Goal: Task Accomplishment & Management: Complete application form

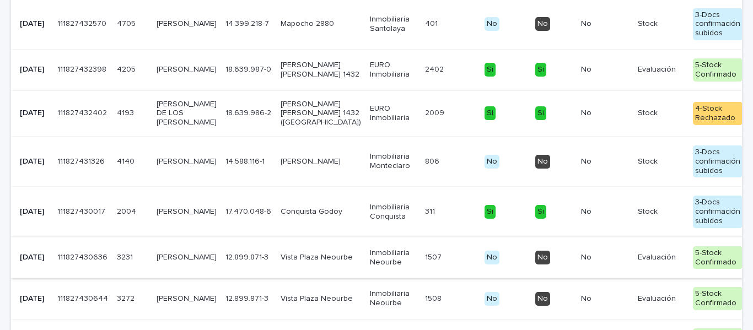
scroll to position [331, 0]
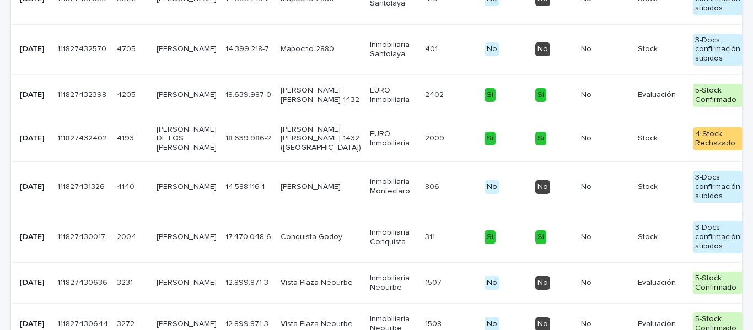
click at [174, 100] on p "[PERSON_NAME]" at bounding box center [187, 94] width 60 height 9
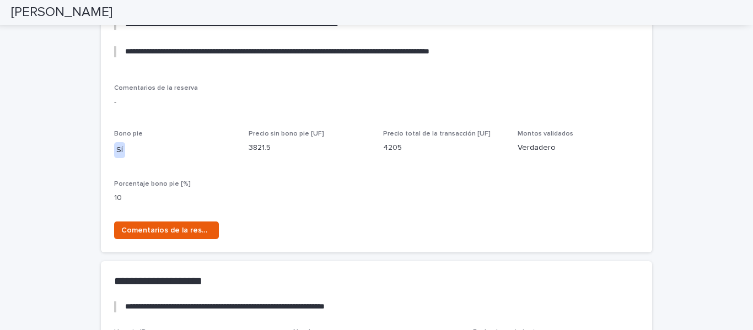
scroll to position [717, 0]
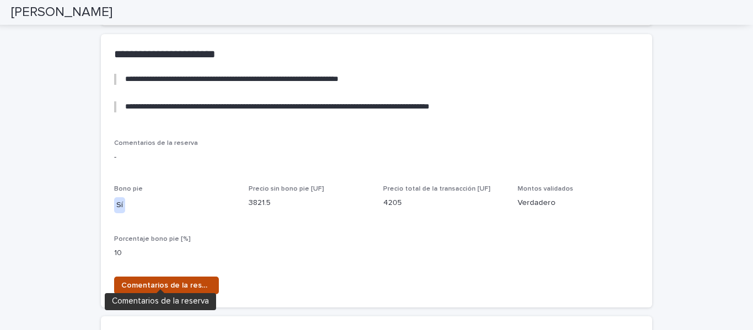
click at [173, 280] on span "Comentarios de la reserva" at bounding box center [166, 285] width 90 height 11
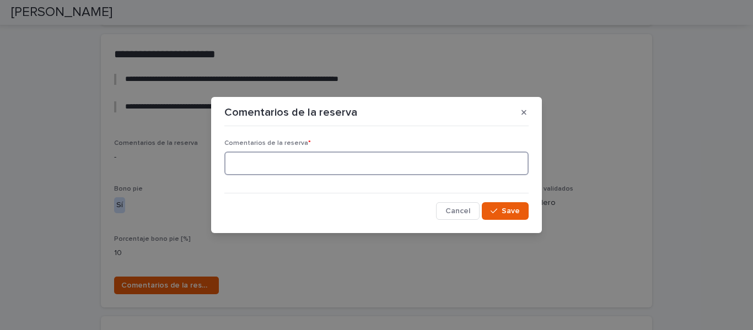
paste textarea "**********"
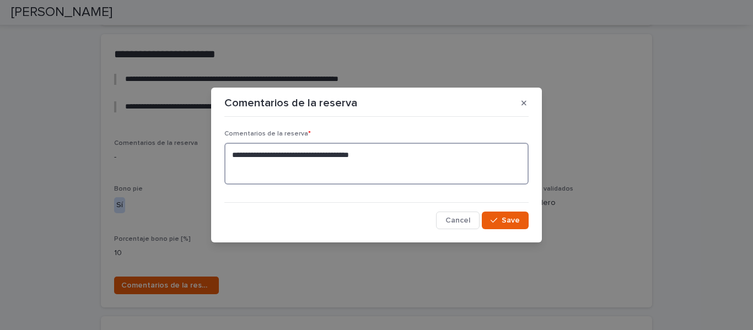
paste textarea "**********"
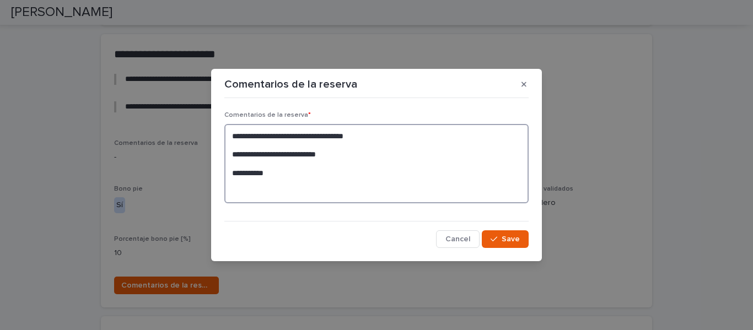
click at [232, 174] on textarea "**********" at bounding box center [376, 163] width 304 height 79
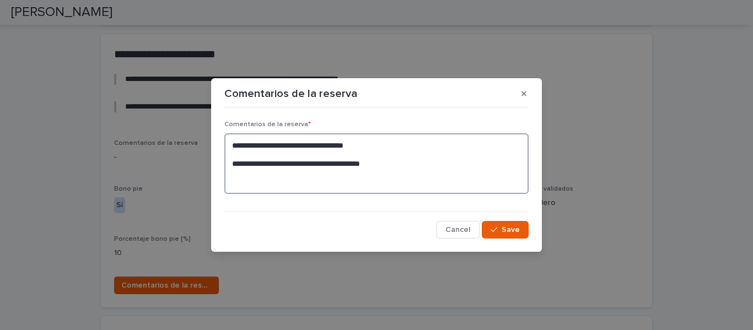
paste textarea "*****"
paste textarea "**********"
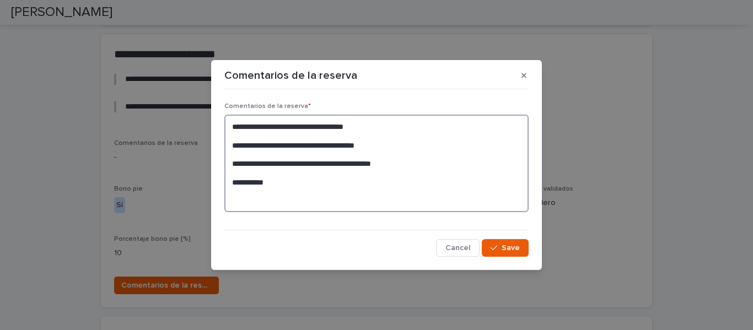
click at [232, 184] on textarea "**********" at bounding box center [376, 164] width 304 height 98
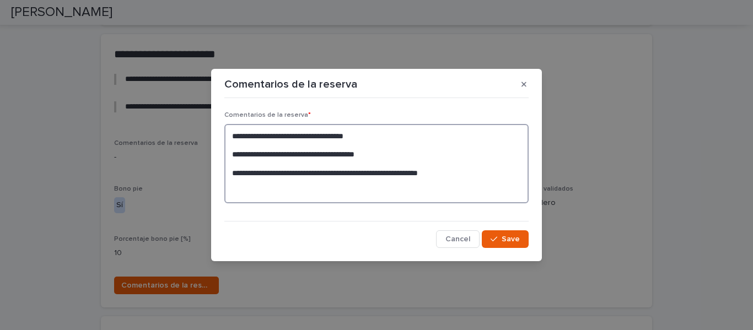
click at [468, 174] on textarea "**********" at bounding box center [376, 163] width 304 height 79
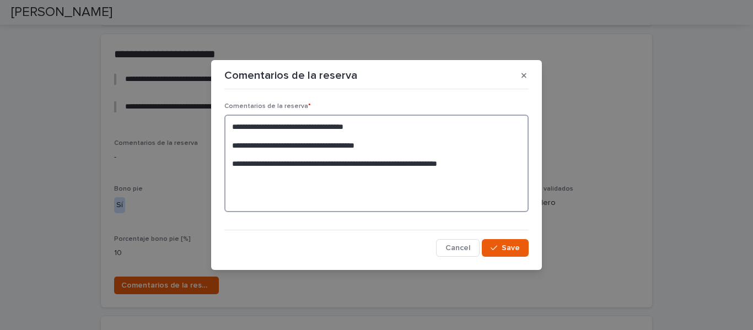
paste textarea "**********"
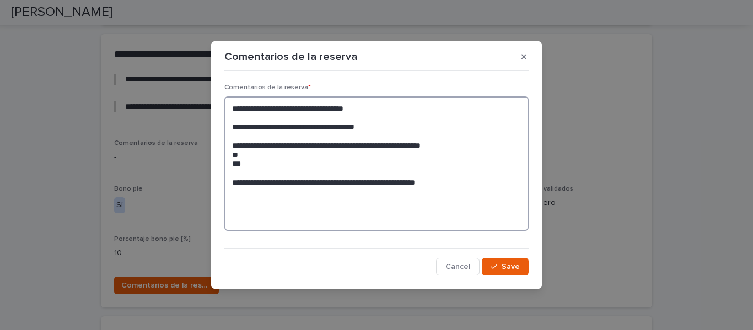
click at [233, 183] on textarea "**********" at bounding box center [376, 164] width 304 height 135
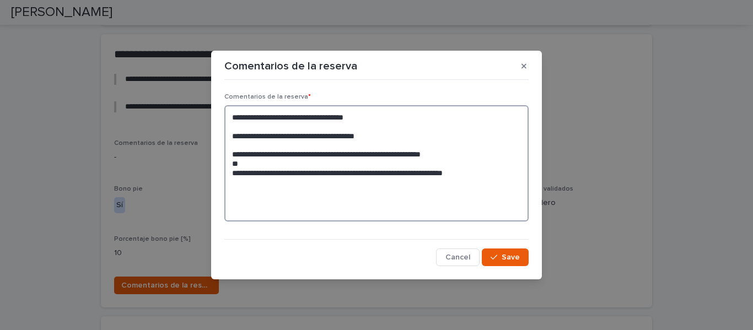
click at [481, 174] on textarea "**********" at bounding box center [376, 163] width 304 height 116
paste textarea "**********"
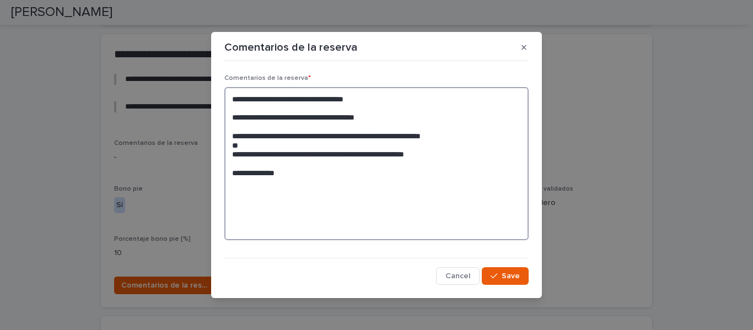
click at [226, 177] on textarea "**********" at bounding box center [376, 163] width 304 height 153
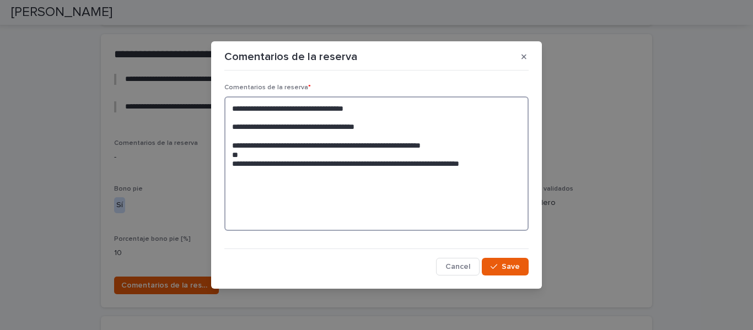
click at [495, 165] on textarea "**********" at bounding box center [376, 164] width 304 height 135
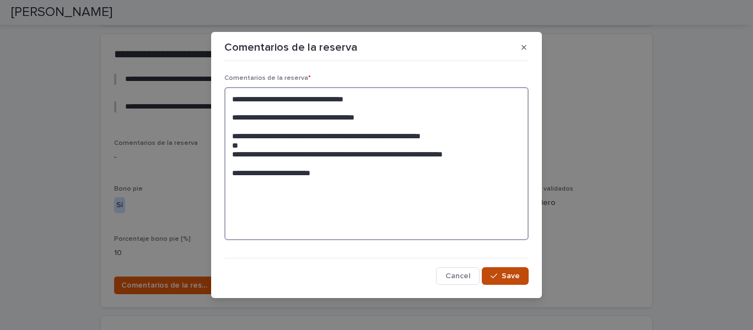
type textarea "**********"
click at [502, 278] on span "Save" at bounding box center [511, 276] width 18 height 8
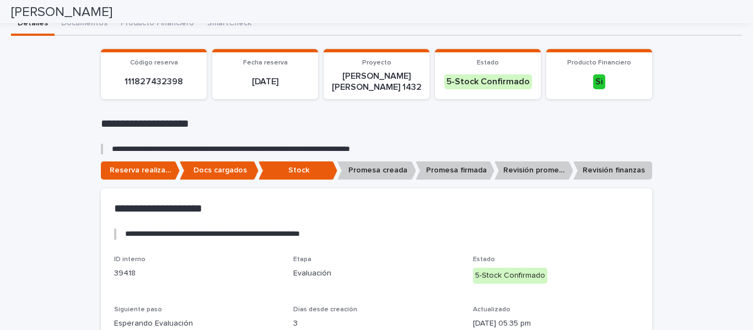
scroll to position [0, 0]
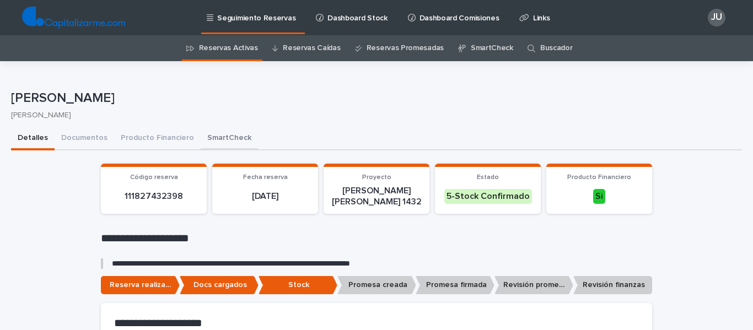
click at [92, 136] on button "Documentos" at bounding box center [85, 138] width 60 height 23
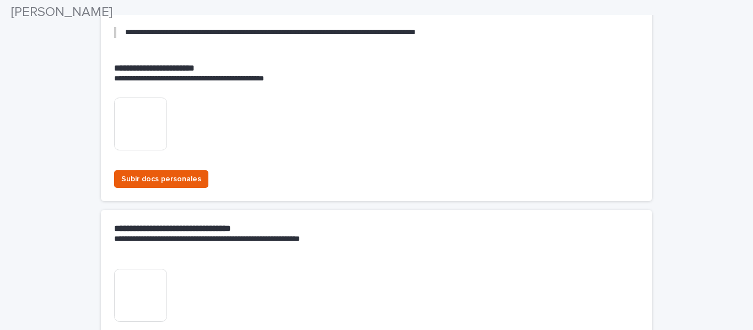
scroll to position [276, 0]
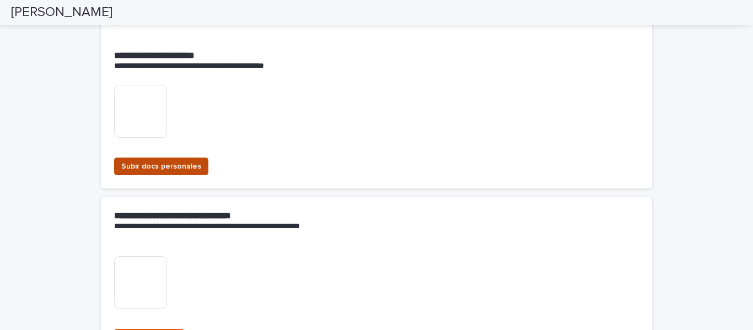
click at [150, 162] on span "Subir docs personales" at bounding box center [161, 166] width 80 height 11
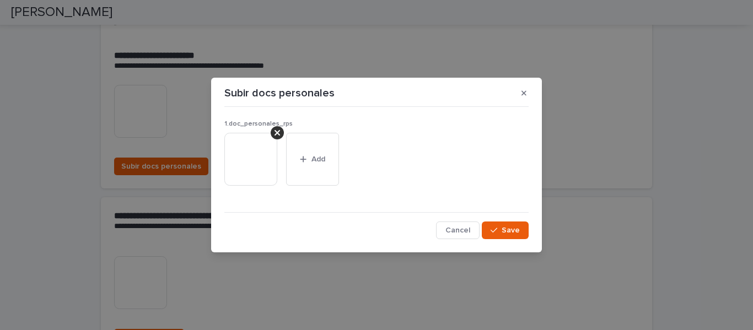
click at [245, 157] on img at bounding box center [250, 159] width 53 height 53
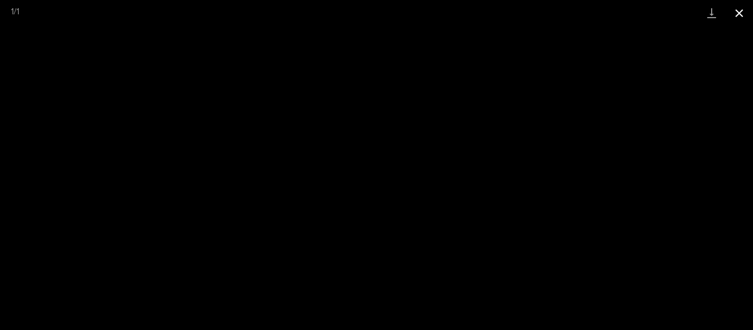
click at [740, 14] on button "Close gallery" at bounding box center [740, 13] width 28 height 26
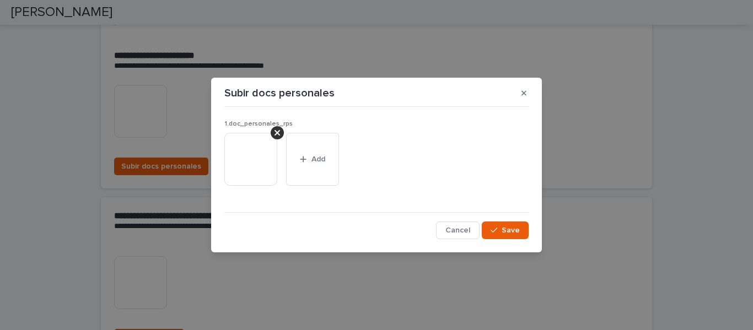
click at [263, 153] on img at bounding box center [250, 159] width 53 height 53
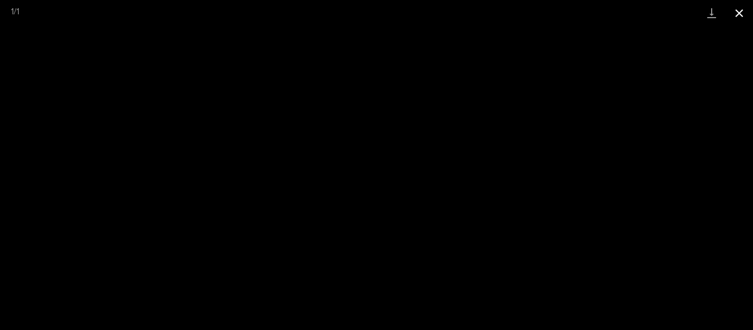
click at [741, 14] on button "Close gallery" at bounding box center [740, 13] width 28 height 26
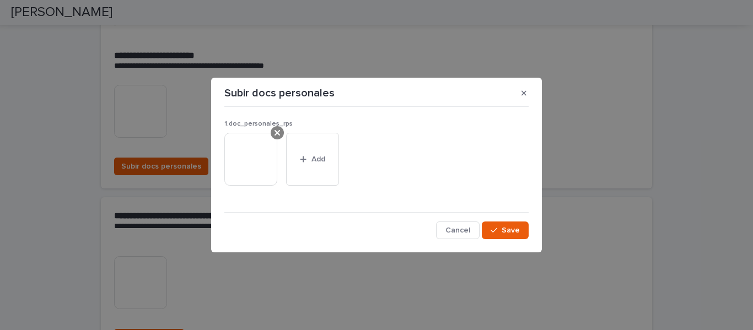
click at [278, 128] on icon at bounding box center [278, 132] width 6 height 9
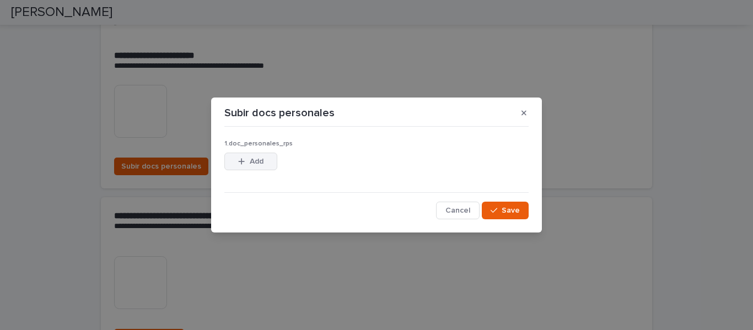
click at [254, 160] on span "Add" at bounding box center [257, 162] width 14 height 8
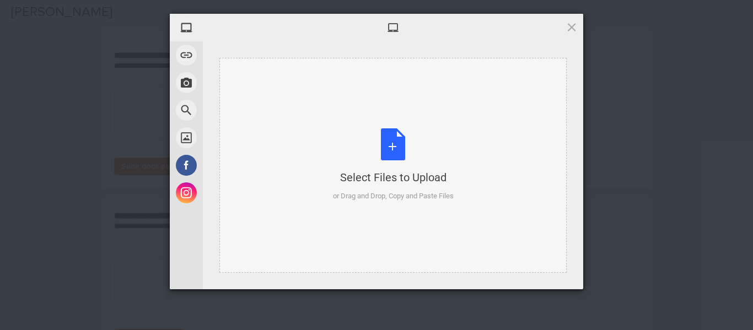
click at [402, 146] on div "Select Files to Upload or Drag and Drop, Copy and Paste Files" at bounding box center [393, 164] width 121 height 73
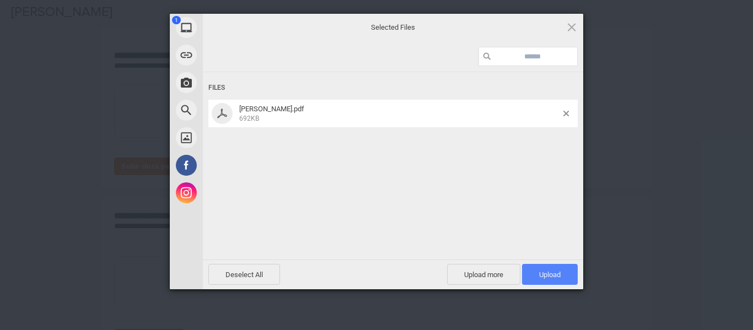
click at [546, 273] on span "Upload 1" at bounding box center [550, 275] width 22 height 8
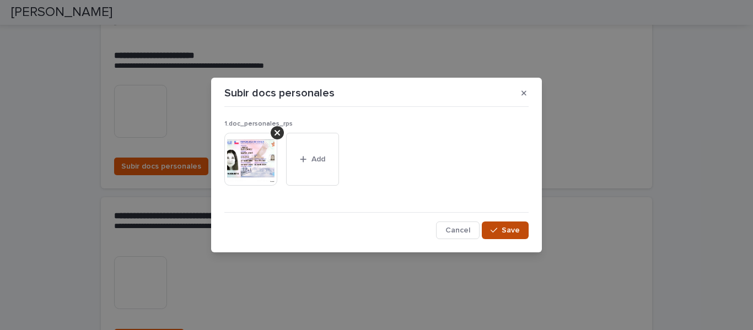
click at [506, 231] on span "Save" at bounding box center [511, 231] width 18 height 8
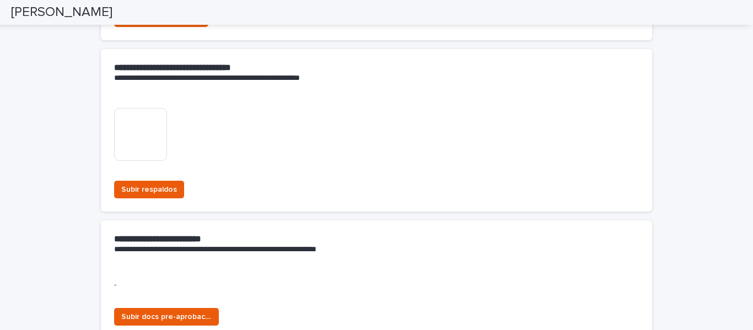
scroll to position [441, 0]
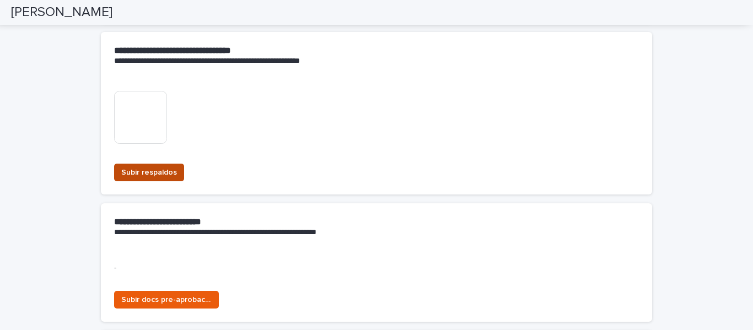
click at [140, 172] on span "Subir respaldos" at bounding box center [149, 172] width 56 height 11
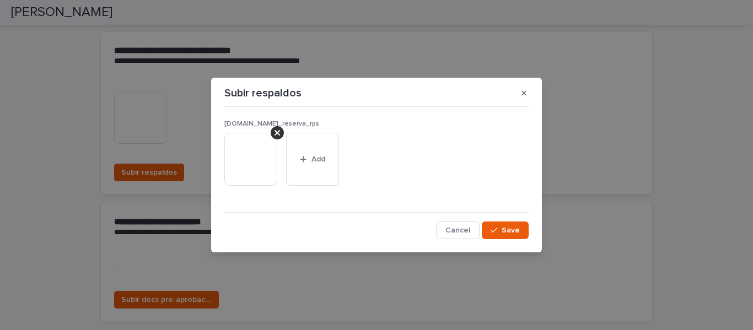
click at [251, 153] on img at bounding box center [250, 159] width 53 height 53
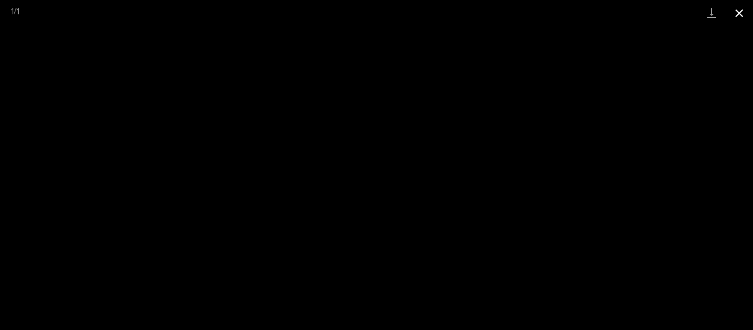
click at [740, 10] on button "Close gallery" at bounding box center [740, 13] width 28 height 26
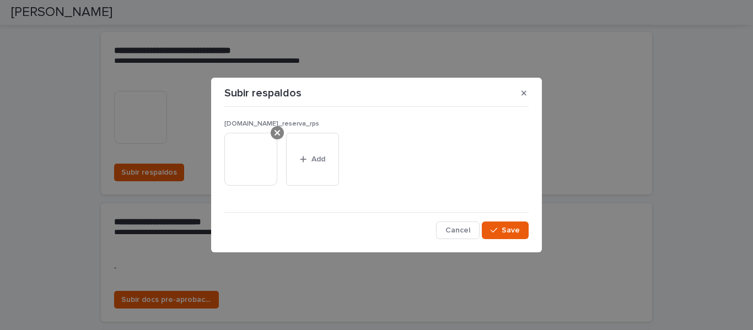
click at [276, 132] on icon at bounding box center [278, 133] width 6 height 6
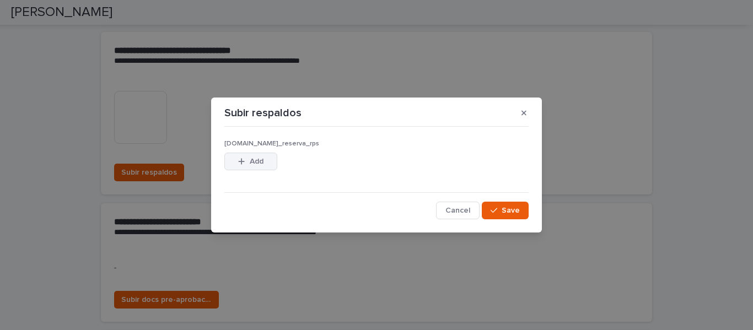
click at [246, 160] on div "button" at bounding box center [243, 162] width 11 height 8
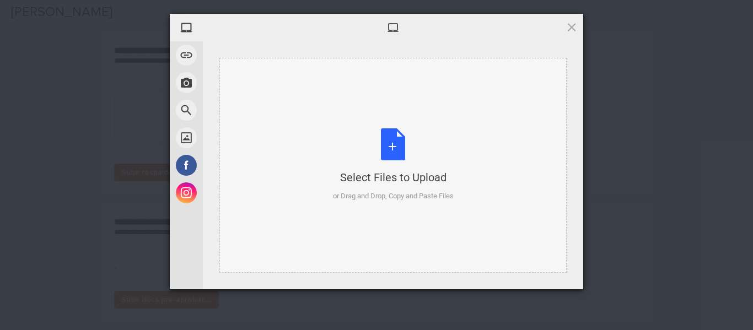
click at [394, 148] on div "Select Files to Upload or Drag and Drop, Copy and Paste Files" at bounding box center [393, 164] width 121 height 73
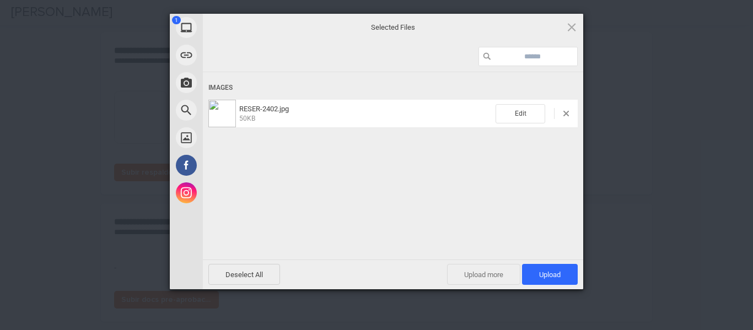
click at [459, 276] on span "Upload more" at bounding box center [483, 274] width 73 height 21
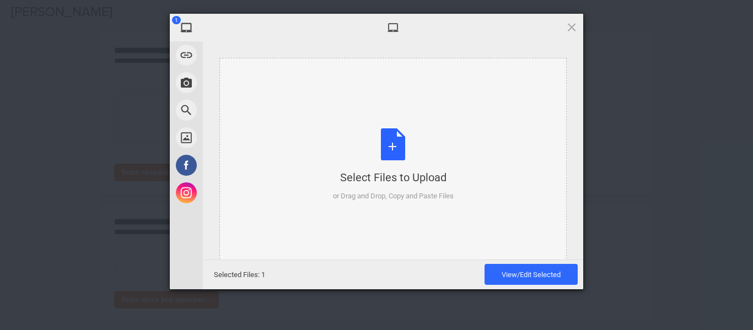
click at [398, 151] on div "Select Files to Upload or Drag and Drop, Copy and Paste Files" at bounding box center [393, 164] width 121 height 73
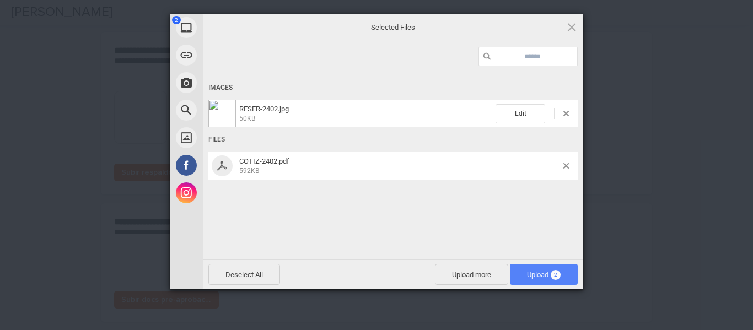
click at [538, 272] on span "Upload 2" at bounding box center [544, 275] width 34 height 8
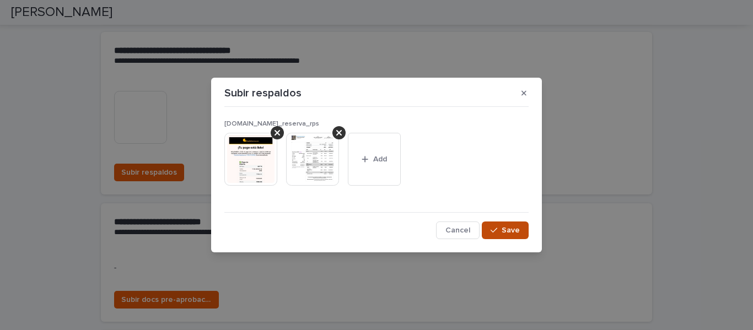
click at [507, 232] on span "Save" at bounding box center [511, 231] width 18 height 8
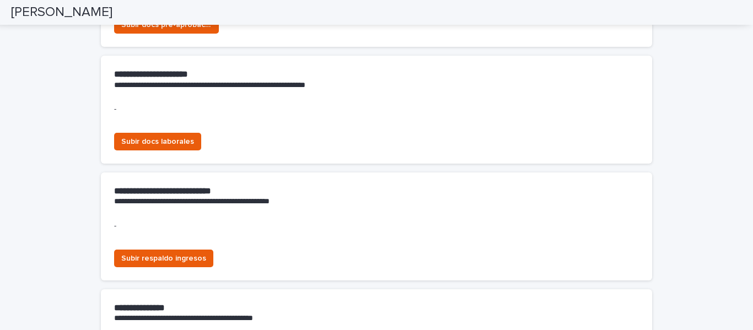
scroll to position [717, 0]
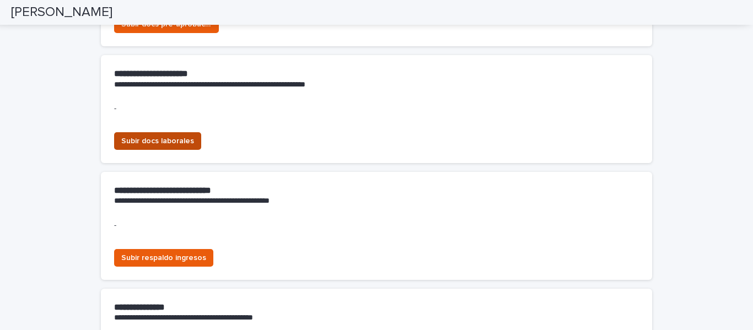
click at [144, 137] on span "Subir docs laborales" at bounding box center [157, 141] width 73 height 11
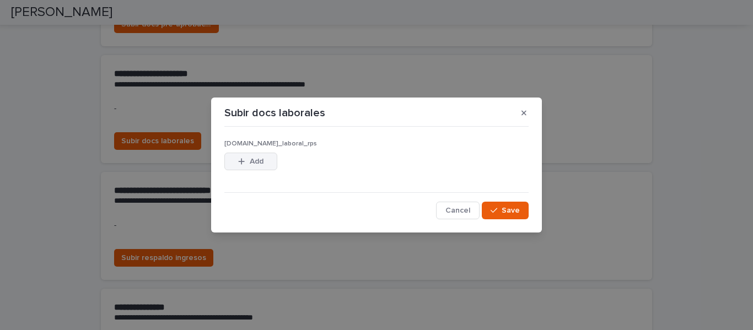
click at [247, 158] on div "button" at bounding box center [243, 162] width 11 height 8
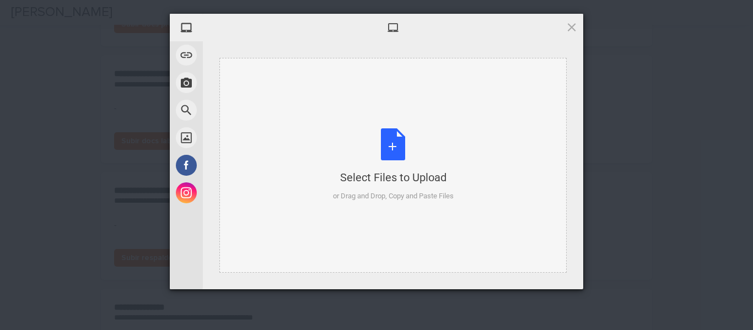
click at [395, 149] on div "Select Files to Upload or Drag and Drop, Copy and Paste Files" at bounding box center [393, 164] width 121 height 73
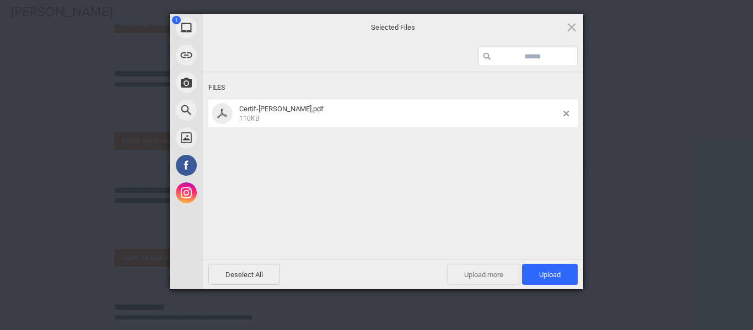
click at [485, 276] on span "Upload more" at bounding box center [483, 274] width 73 height 21
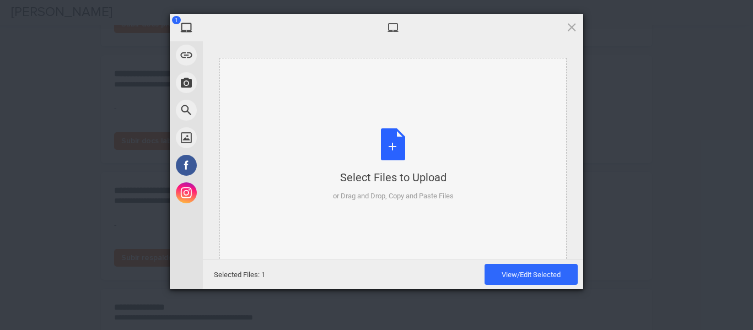
click at [387, 149] on div "Select Files to Upload or Drag and Drop, Copy and Paste Files" at bounding box center [393, 164] width 121 height 73
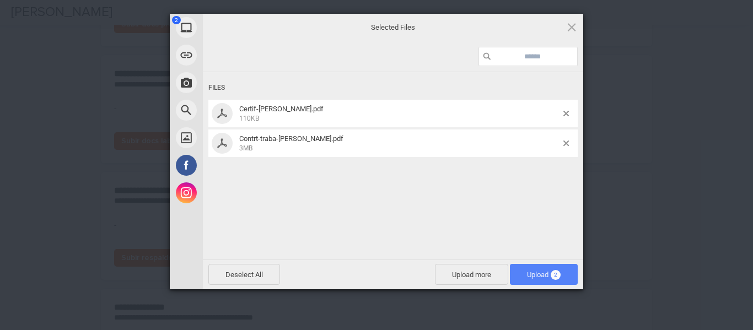
click at [544, 271] on span "Upload 2" at bounding box center [544, 275] width 34 height 8
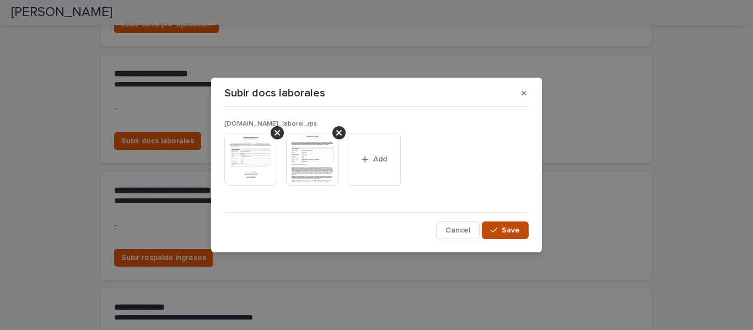
click at [500, 233] on div "button" at bounding box center [496, 231] width 11 height 8
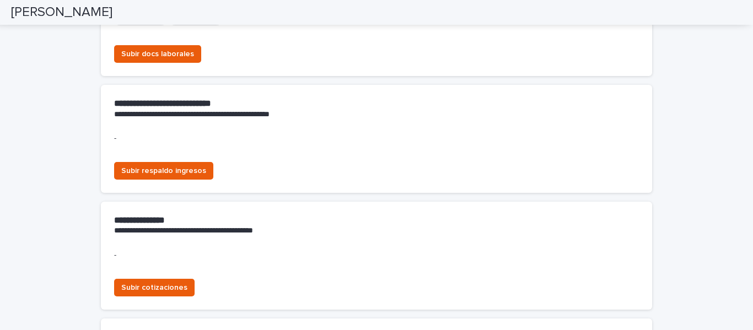
scroll to position [849, 0]
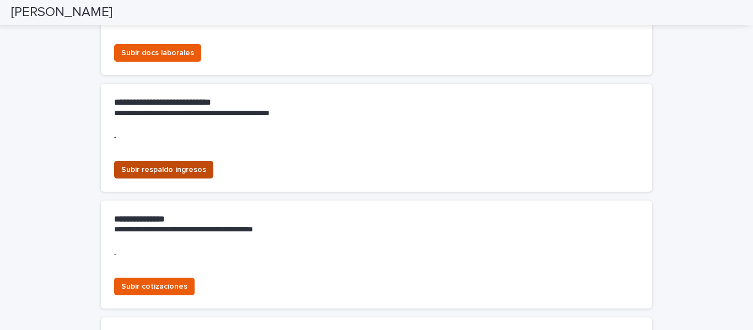
click at [137, 171] on span "Subir respaldo ingresos" at bounding box center [163, 169] width 85 height 11
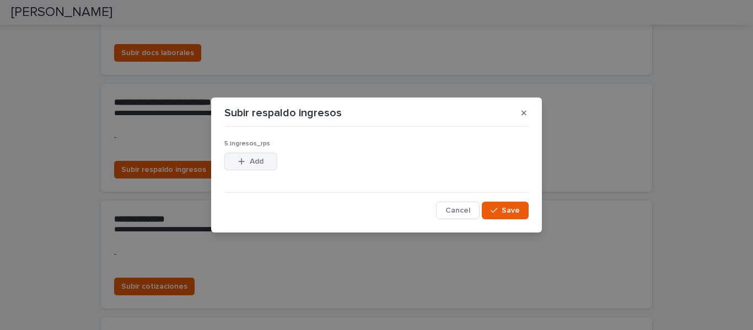
click at [251, 163] on span "Add" at bounding box center [257, 162] width 14 height 8
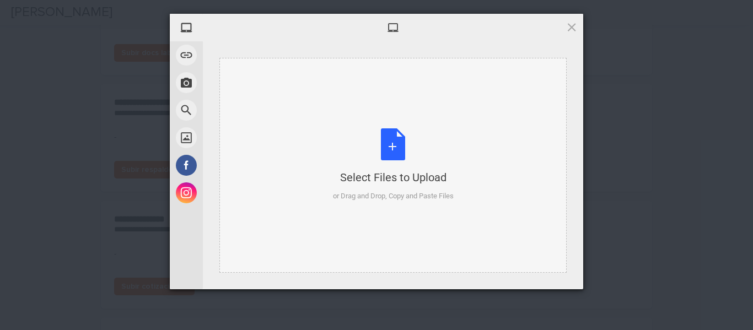
click at [393, 152] on div "Select Files to Upload or Drag and Drop, Copy and Paste Files" at bounding box center [393, 164] width 121 height 73
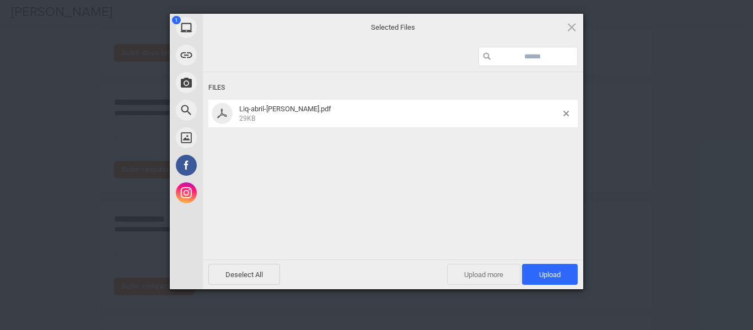
click at [462, 276] on span "Upload more" at bounding box center [483, 274] width 73 height 21
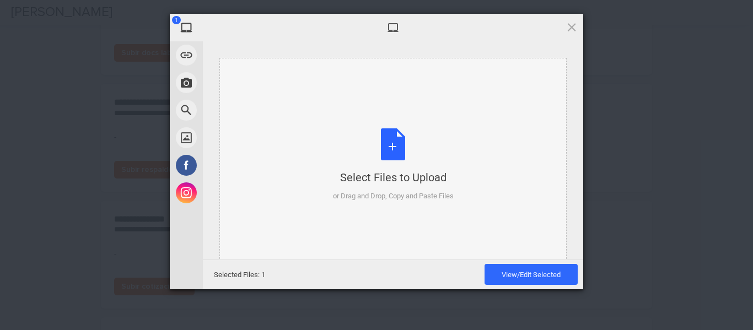
click at [388, 138] on div "Select Files to Upload or Drag and Drop, Copy and Paste Files" at bounding box center [393, 164] width 121 height 73
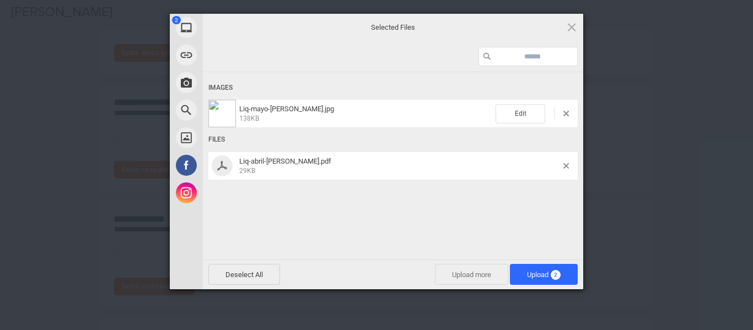
click at [462, 275] on span "Upload more" at bounding box center [471, 274] width 73 height 21
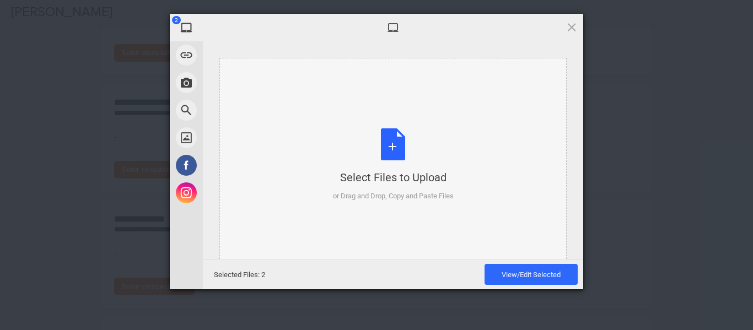
click at [393, 148] on div "Select Files to Upload or Drag and Drop, Copy and Paste Files" at bounding box center [393, 164] width 121 height 73
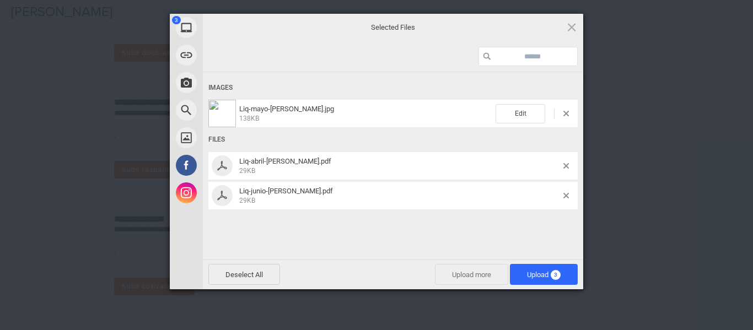
click at [458, 270] on span "Upload more" at bounding box center [471, 274] width 73 height 21
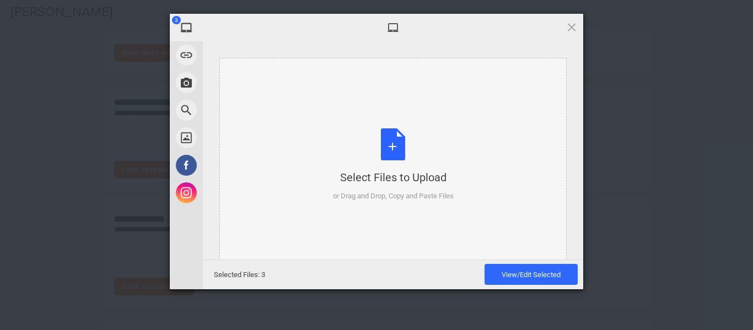
click at [394, 142] on div "Select Files to Upload or Drag and Drop, Copy and Paste Files" at bounding box center [393, 164] width 121 height 73
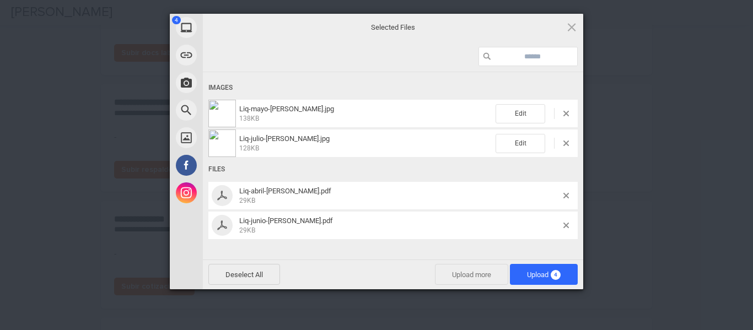
click at [460, 275] on span "Upload more" at bounding box center [471, 274] width 73 height 21
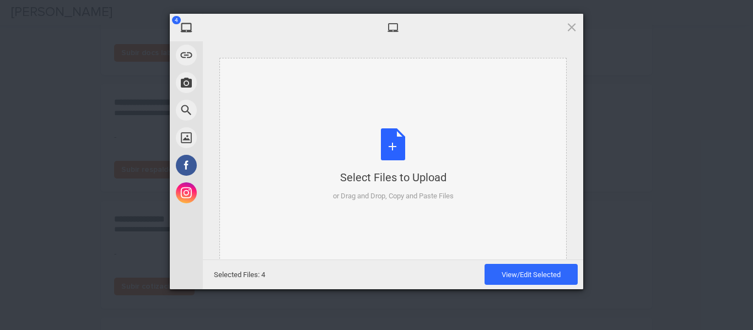
click at [395, 132] on div "Select Files to Upload or Drag and Drop, Copy and Paste Files" at bounding box center [393, 164] width 121 height 73
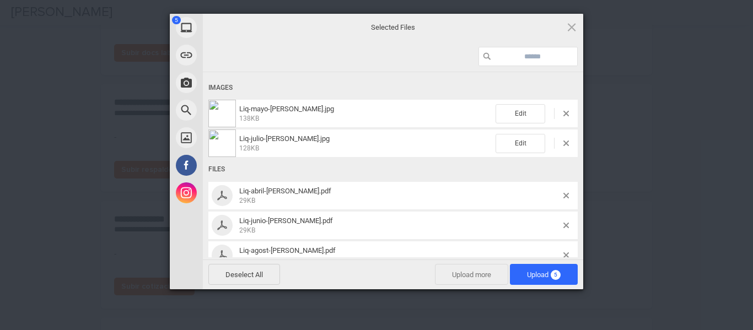
click at [475, 276] on span "Upload more" at bounding box center [471, 274] width 73 height 21
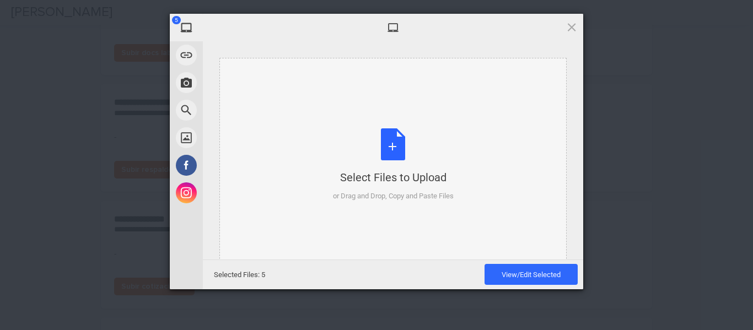
click at [390, 143] on div "Select Files to Upload or Drag and Drop, Copy and Paste Files" at bounding box center [393, 164] width 121 height 73
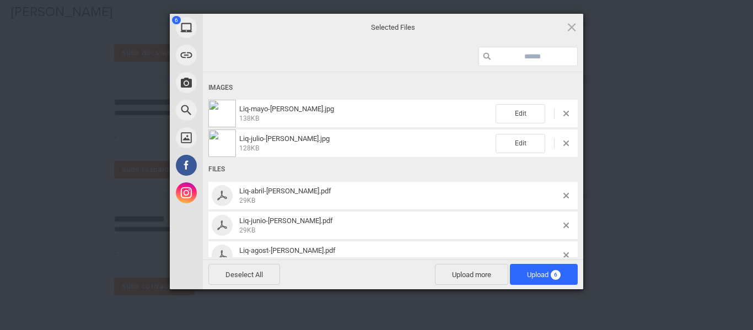
scroll to position [49, 0]
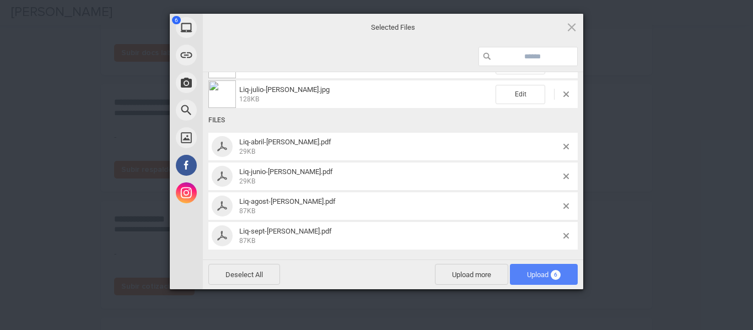
click at [535, 275] on span "Upload 6" at bounding box center [544, 275] width 34 height 8
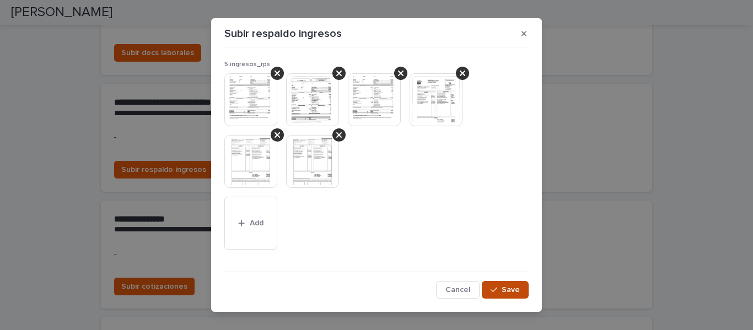
click at [498, 290] on div "button" at bounding box center [496, 290] width 11 height 8
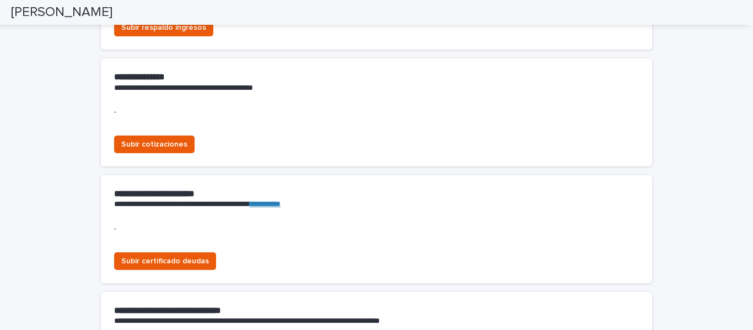
scroll to position [1036, 0]
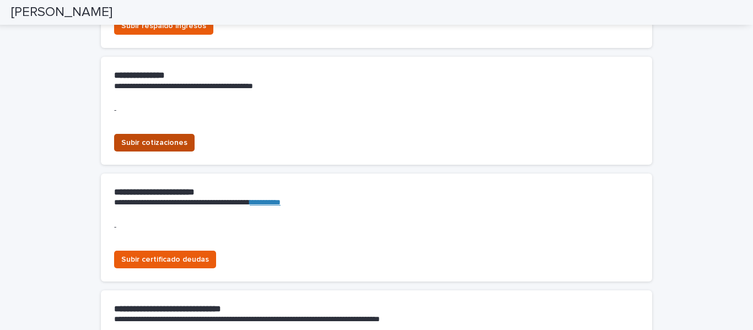
click at [156, 140] on span "Subir cotizaciones" at bounding box center [154, 142] width 66 height 11
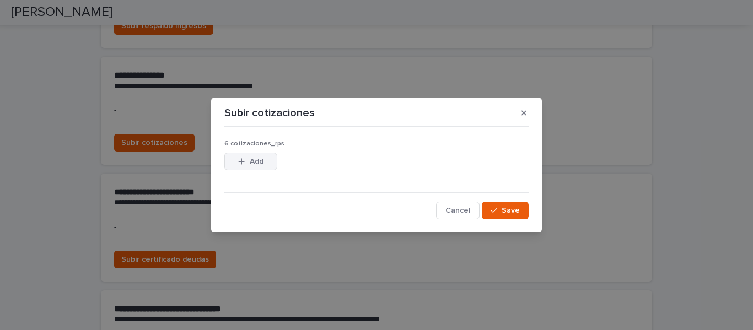
click at [251, 159] on span "Add" at bounding box center [257, 162] width 14 height 8
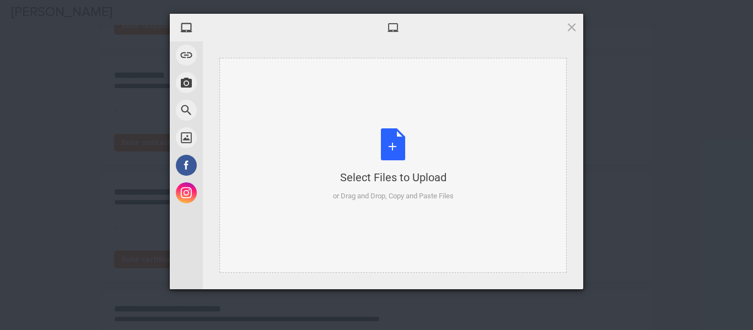
click at [395, 145] on div "Select Files to Upload or Drag and Drop, Copy and Paste Files" at bounding box center [393, 164] width 121 height 73
click at [571, 26] on span at bounding box center [572, 27] width 12 height 12
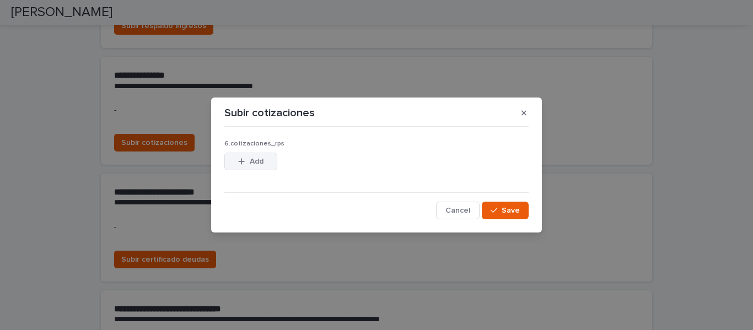
click at [256, 156] on button "Add" at bounding box center [250, 162] width 53 height 18
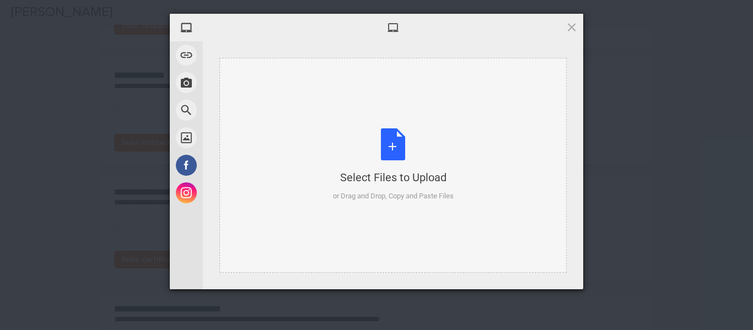
click at [398, 140] on div "Select Files to Upload or Drag and Drop, Copy and Paste Files" at bounding box center [393, 164] width 121 height 73
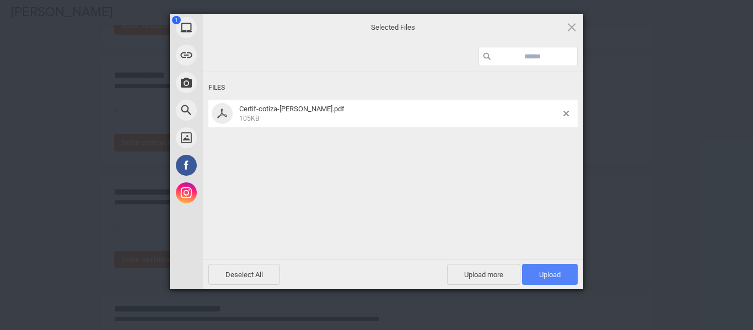
click at [544, 280] on span "Upload 1" at bounding box center [550, 274] width 56 height 21
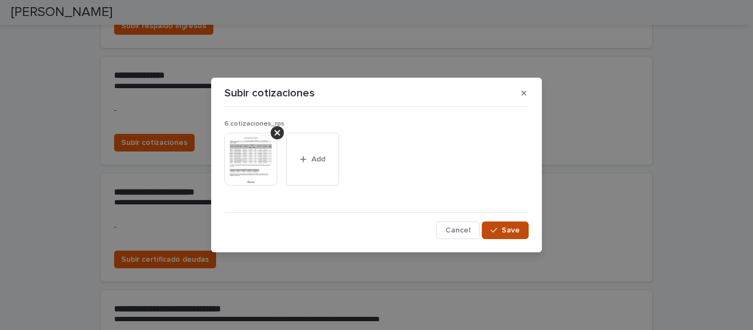
click at [507, 230] on span "Save" at bounding box center [511, 231] width 18 height 8
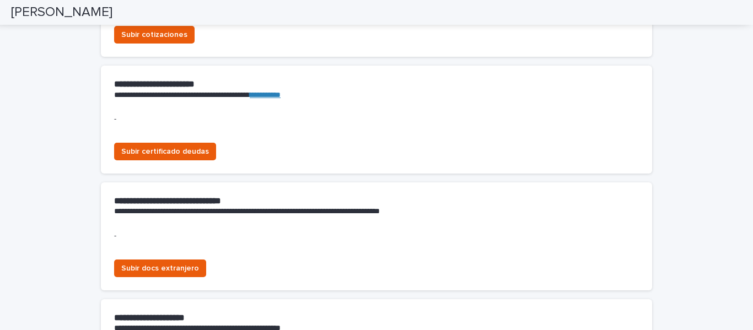
scroll to position [1202, 0]
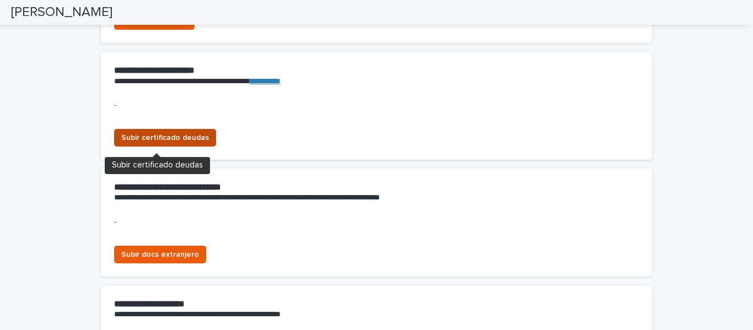
click at [154, 140] on span "Subir certificado deudas" at bounding box center [165, 137] width 88 height 11
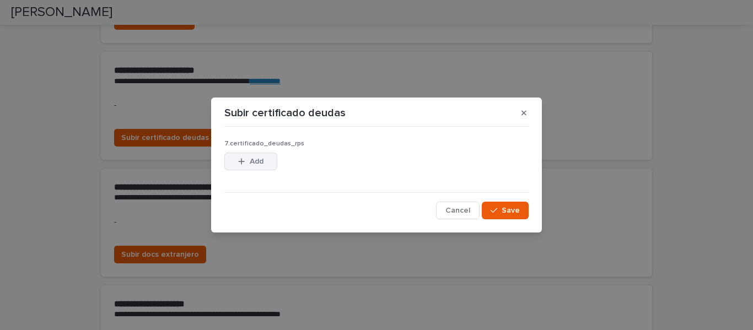
click at [255, 164] on span "Add" at bounding box center [257, 162] width 14 height 8
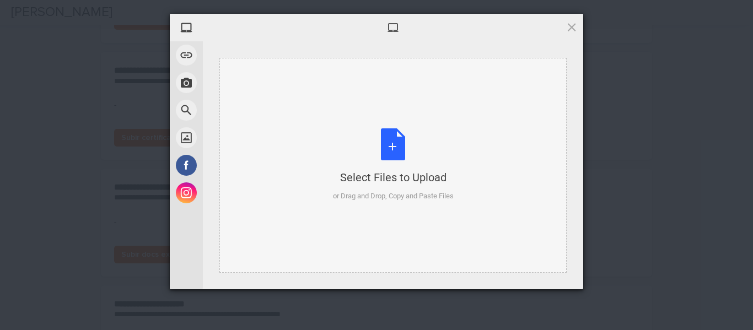
click at [392, 148] on div "Select Files to Upload or Drag and Drop, Copy and Paste Files" at bounding box center [393, 164] width 121 height 73
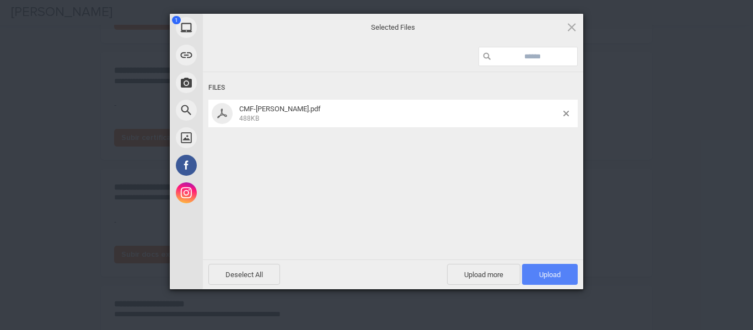
click at [548, 275] on span "Upload 1" at bounding box center [550, 275] width 22 height 8
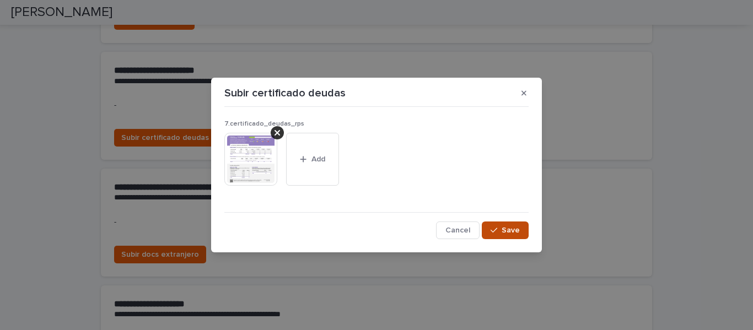
click at [514, 230] on span "Save" at bounding box center [511, 231] width 18 height 8
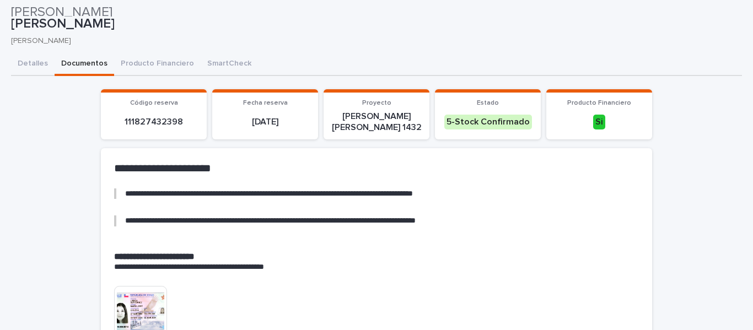
scroll to position [0, 0]
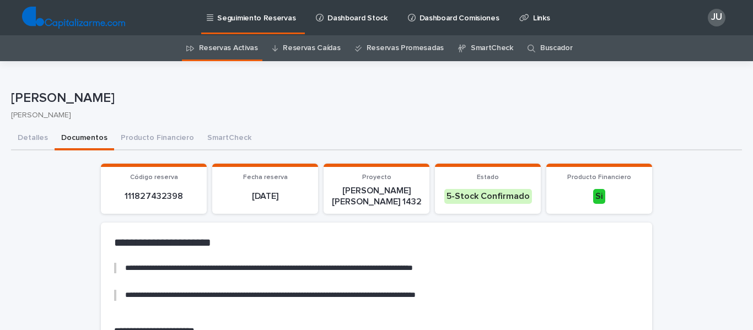
click at [220, 48] on link "Reservas Activas" at bounding box center [228, 48] width 59 height 26
